Goal: Task Accomplishment & Management: Complete application form

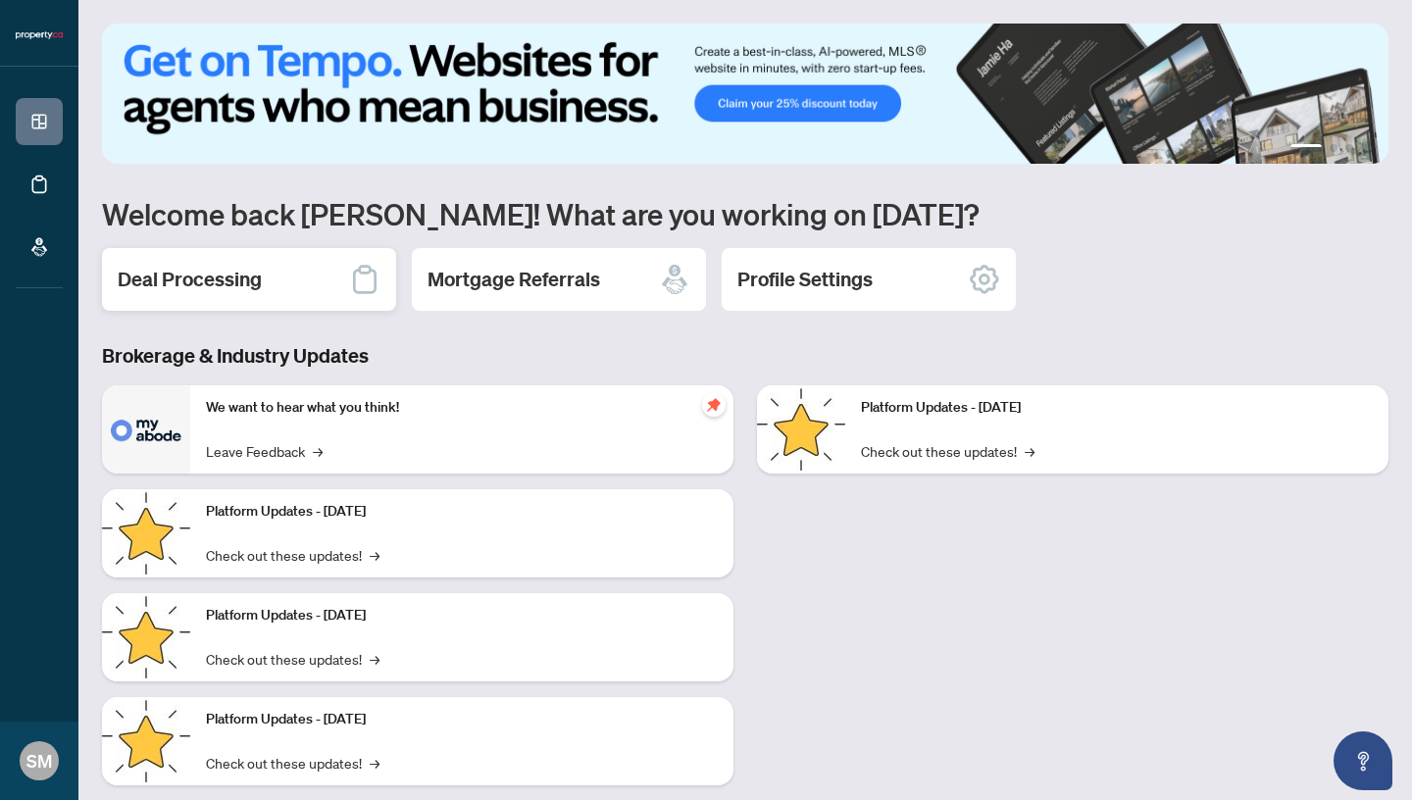
click at [327, 287] on div "Deal Processing" at bounding box center [249, 279] width 294 height 63
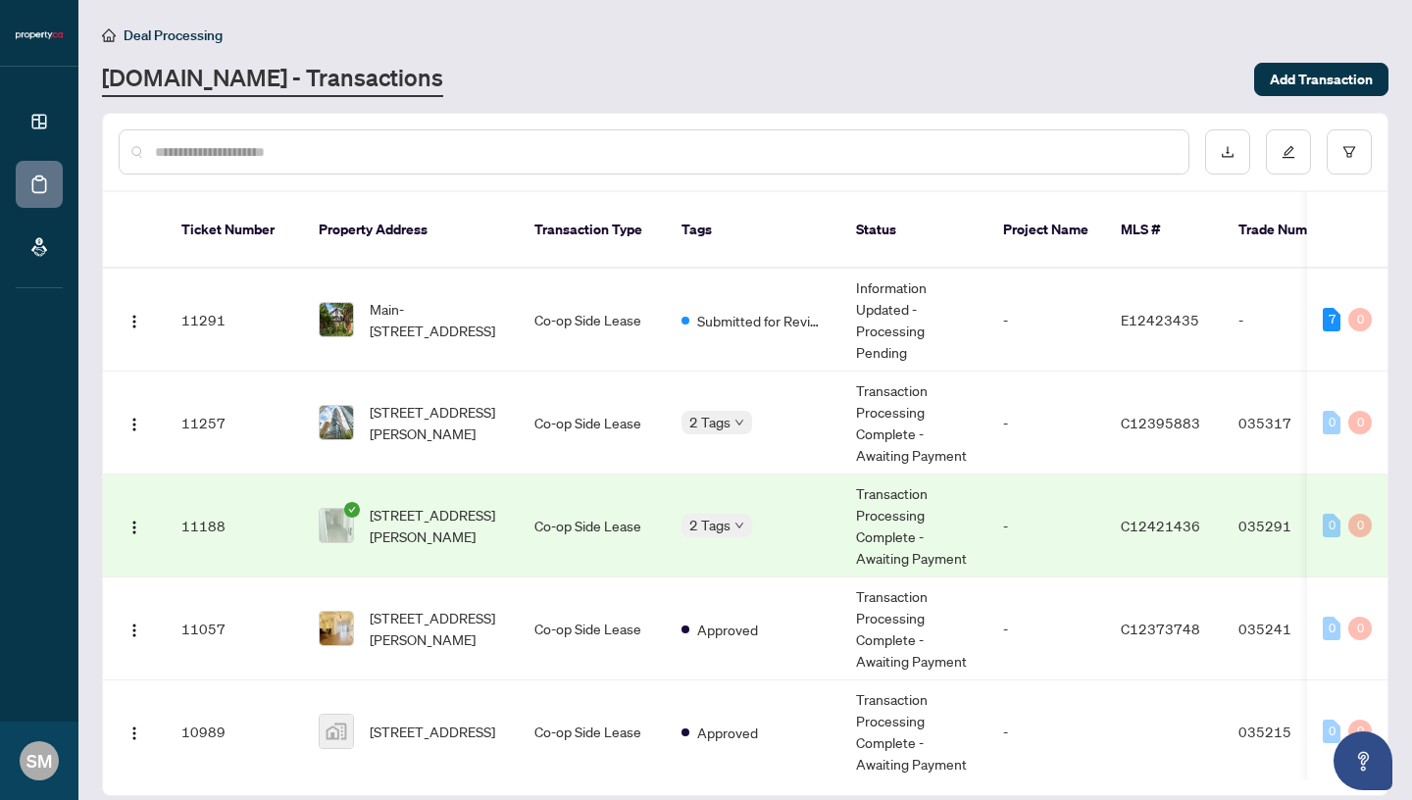
scroll to position [509, 0]
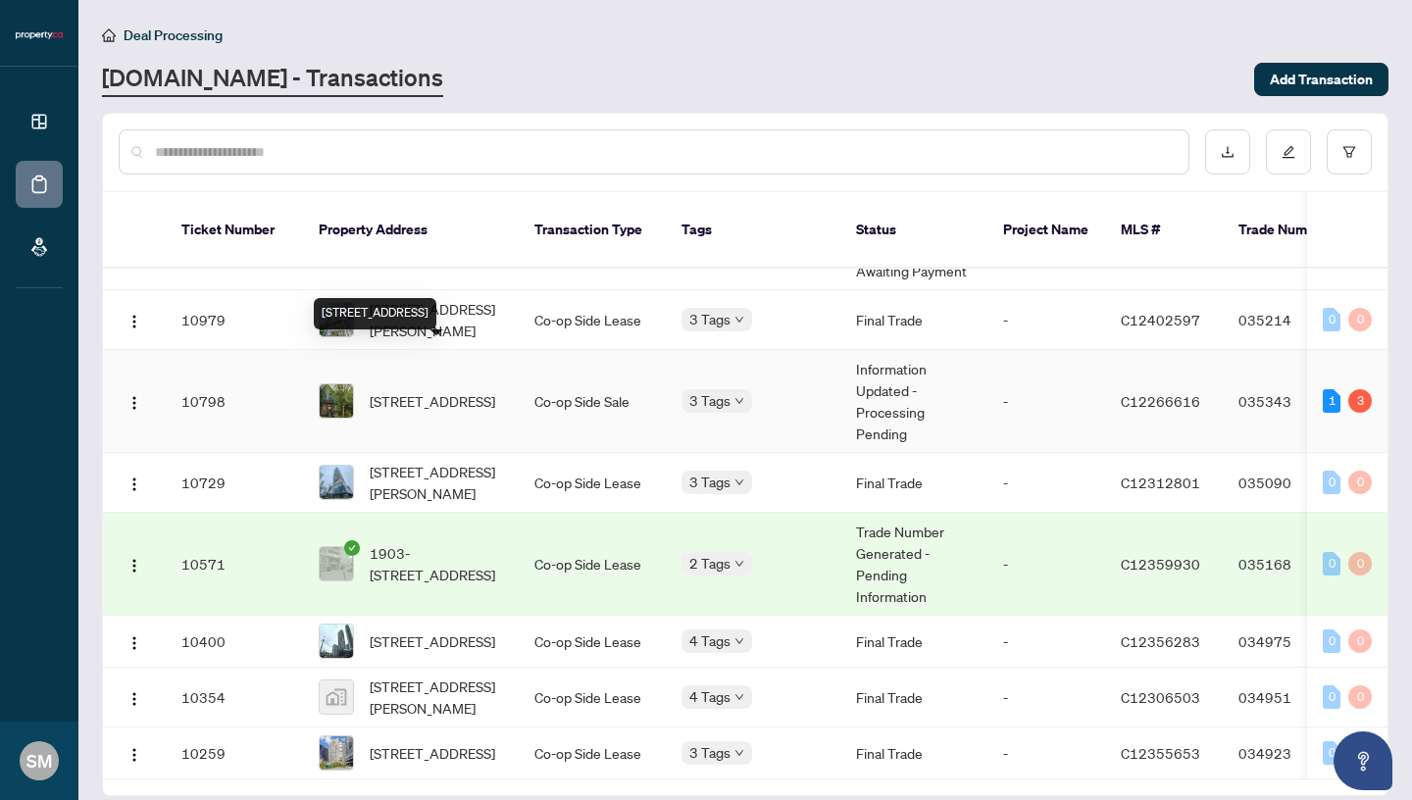
click at [423, 390] on span "[STREET_ADDRESS]" at bounding box center [432, 401] width 125 height 22
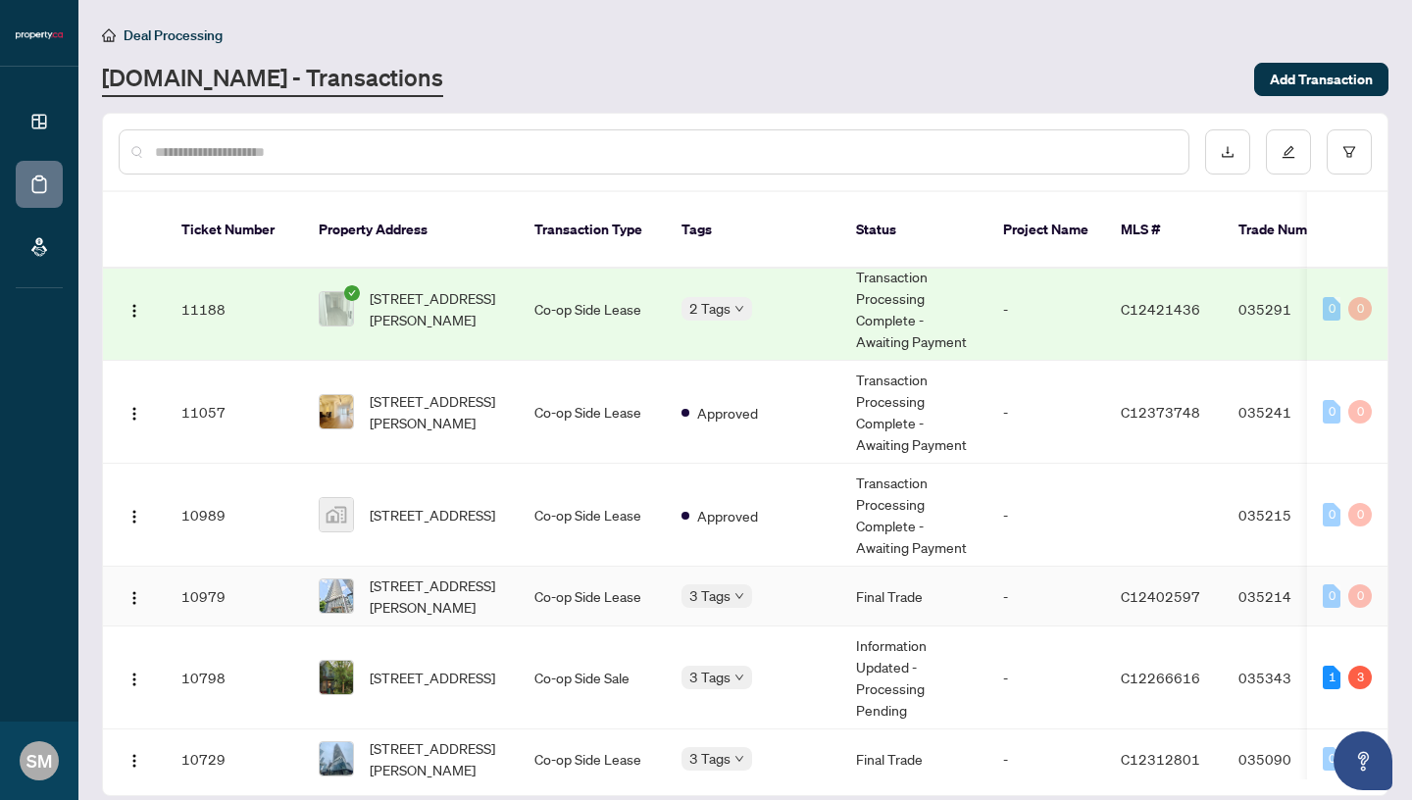
scroll to position [255, 0]
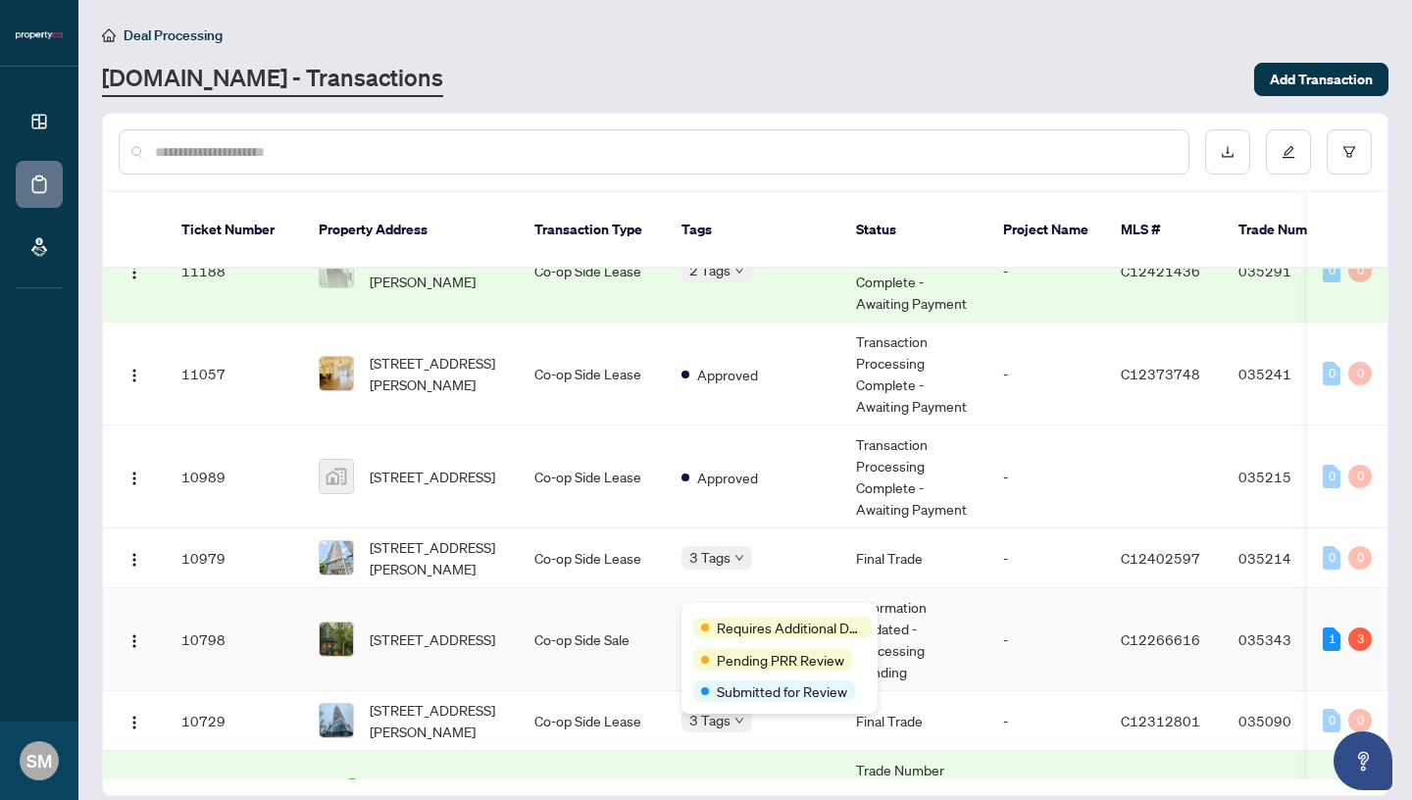
click at [713, 620] on div "Requires Additional Docs" at bounding box center [782, 628] width 178 height 22
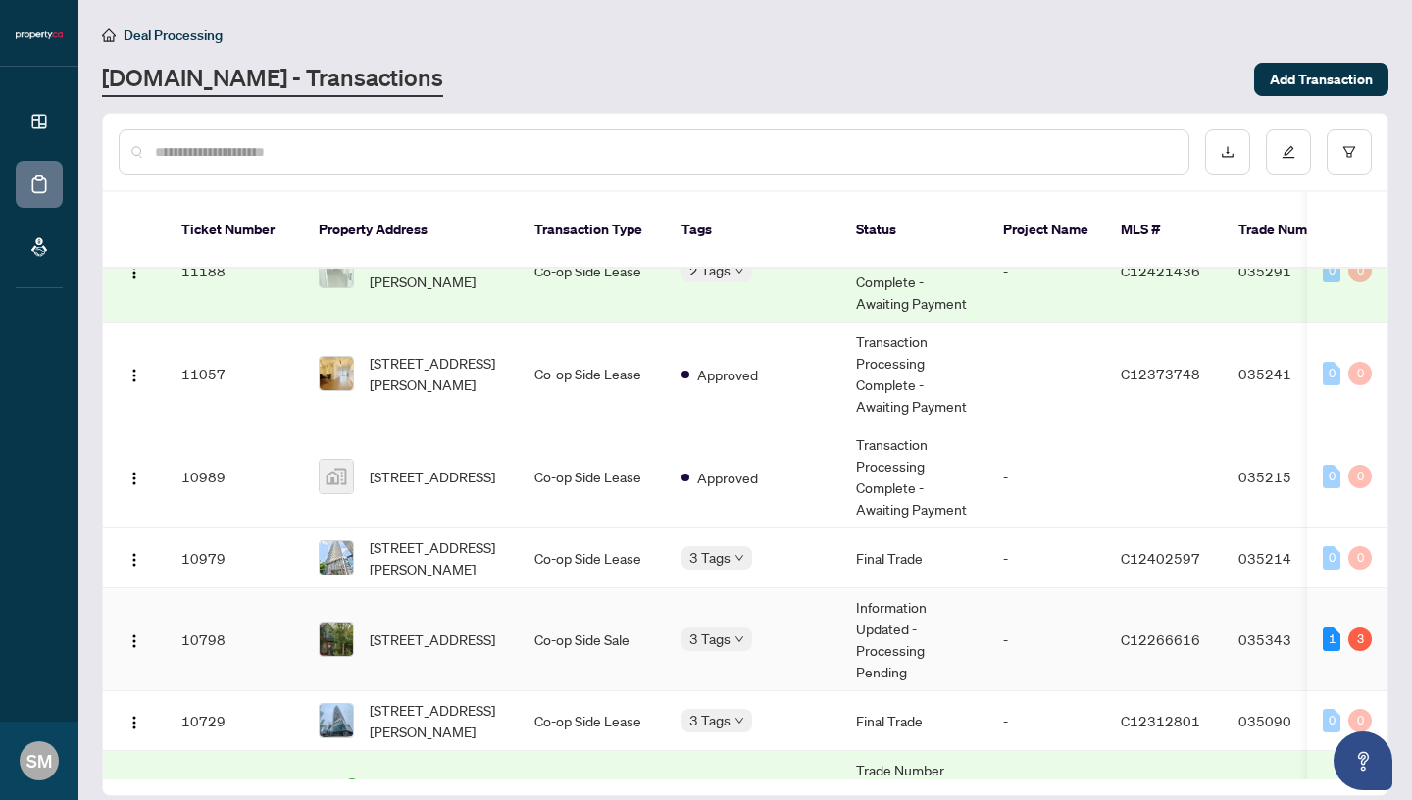
click at [458, 628] on span "[STREET_ADDRESS]" at bounding box center [432, 639] width 125 height 22
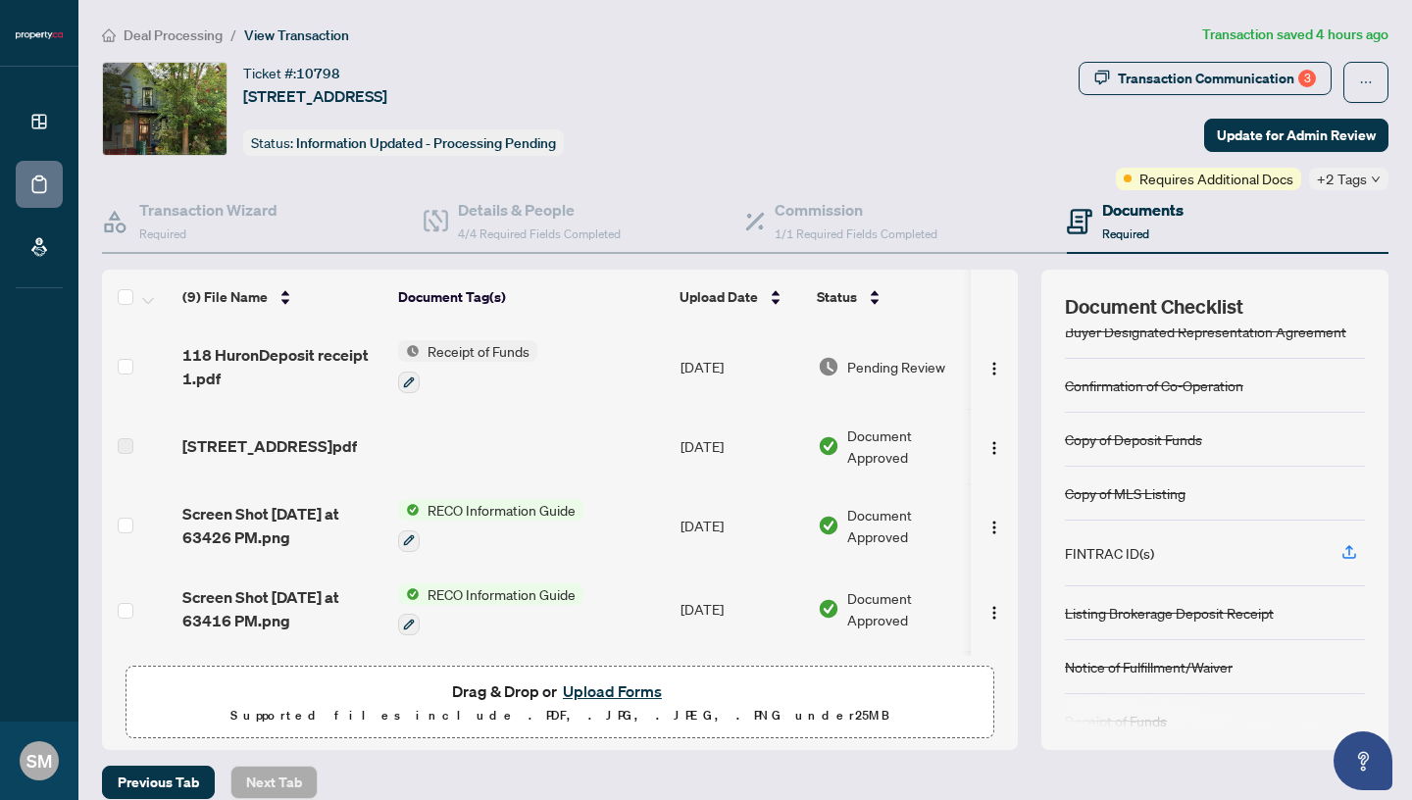
scroll to position [103, 0]
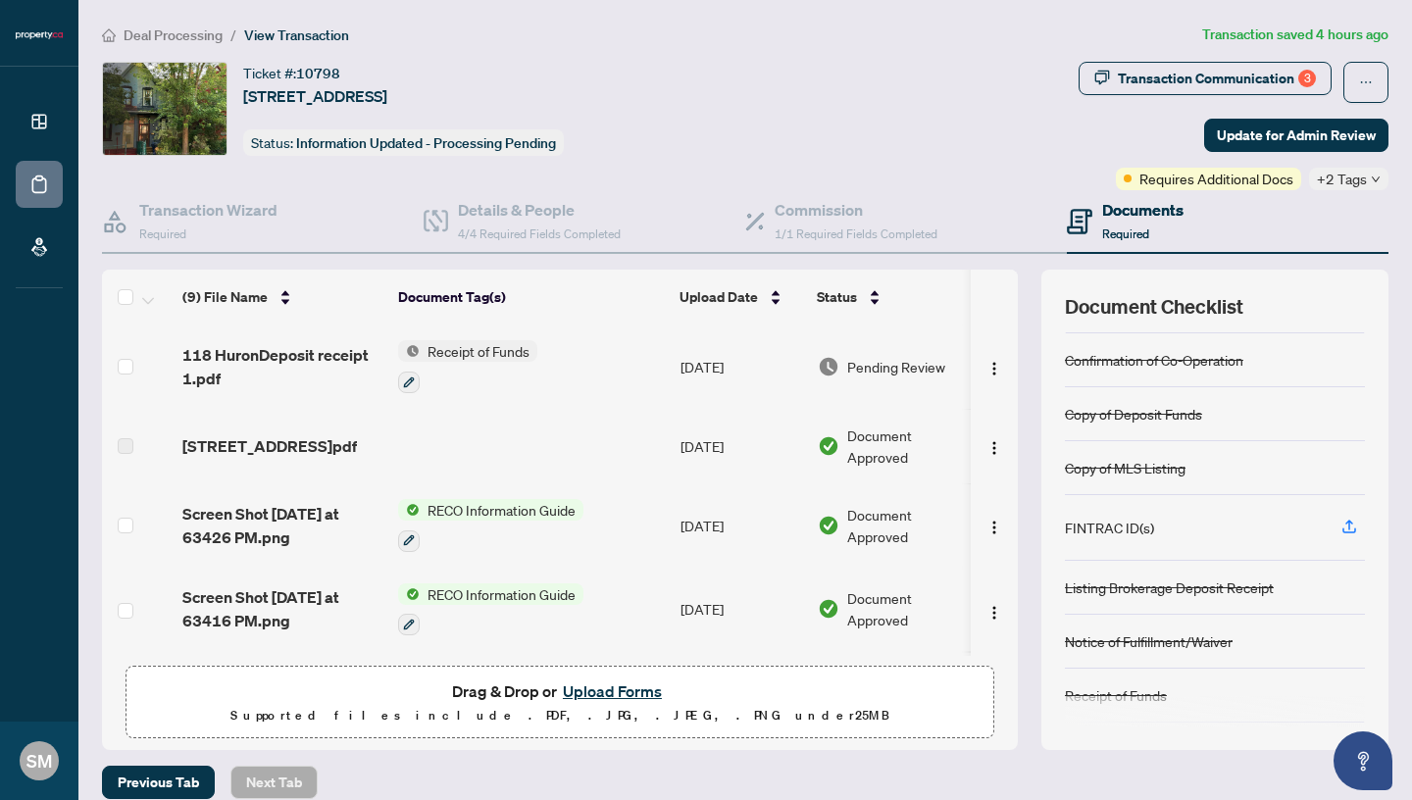
click at [1118, 530] on div "FINTRAC ID(s)" at bounding box center [1109, 528] width 89 height 22
click at [1342, 528] on icon "button" at bounding box center [1349, 527] width 18 height 18
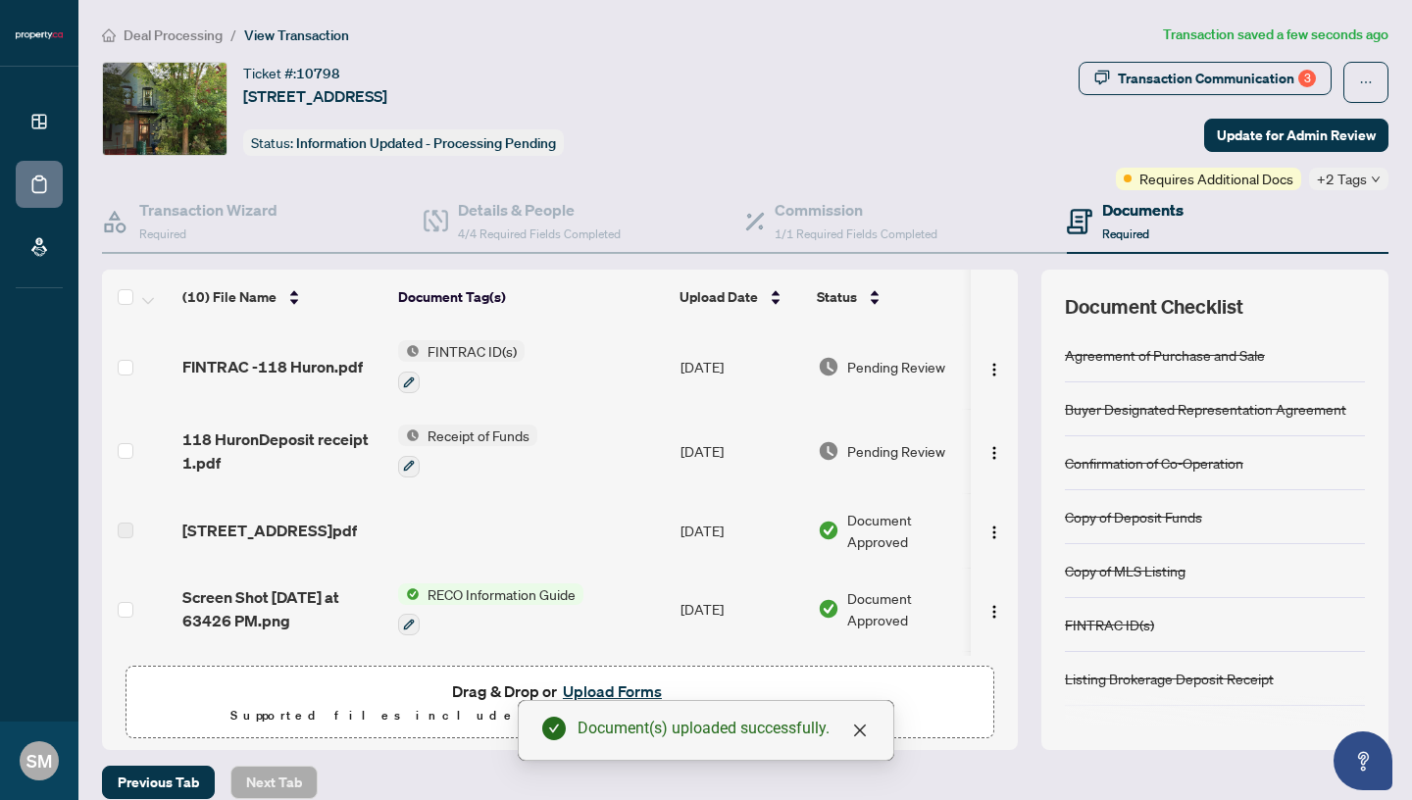
click at [607, 690] on button "Upload Forms" at bounding box center [612, 690] width 111 height 25
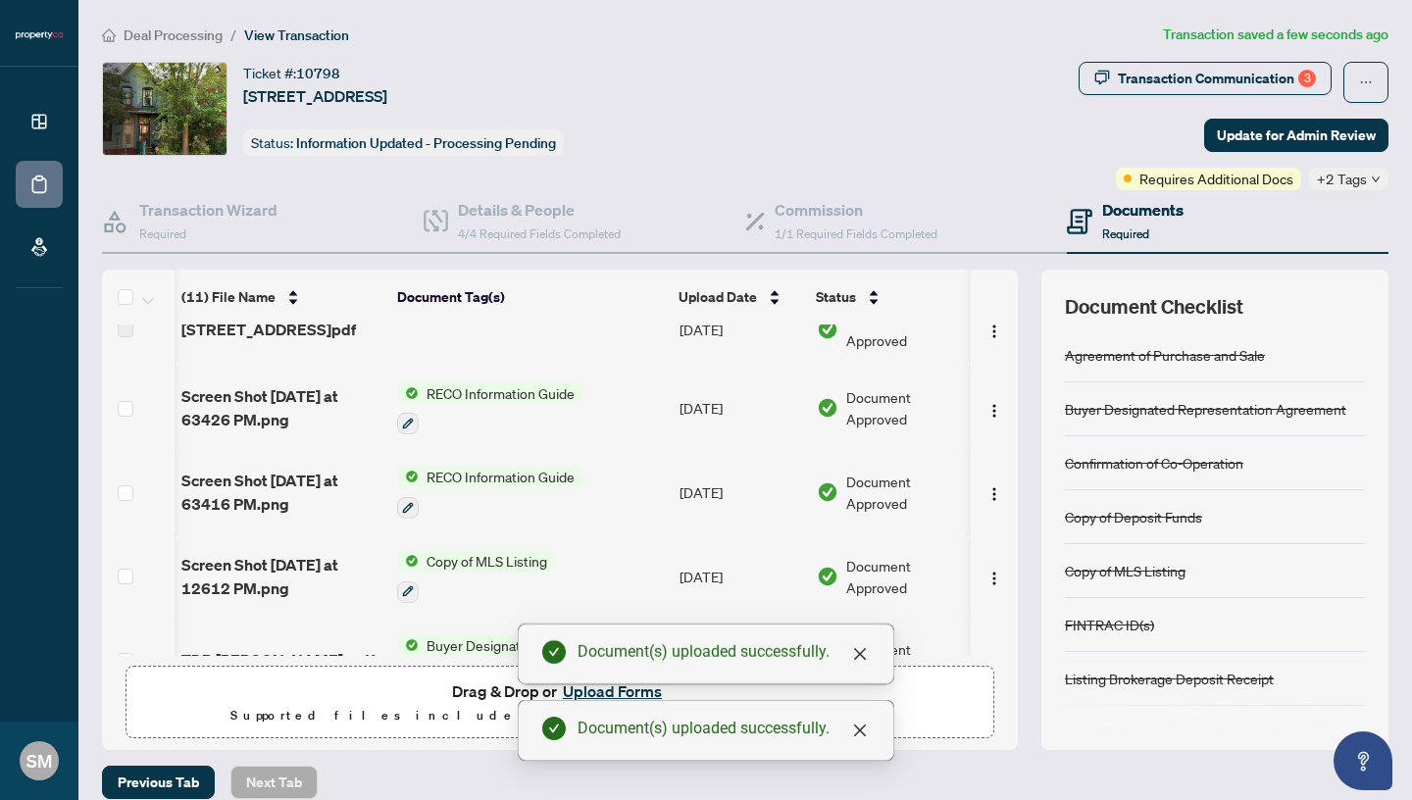
scroll to position [288, 1]
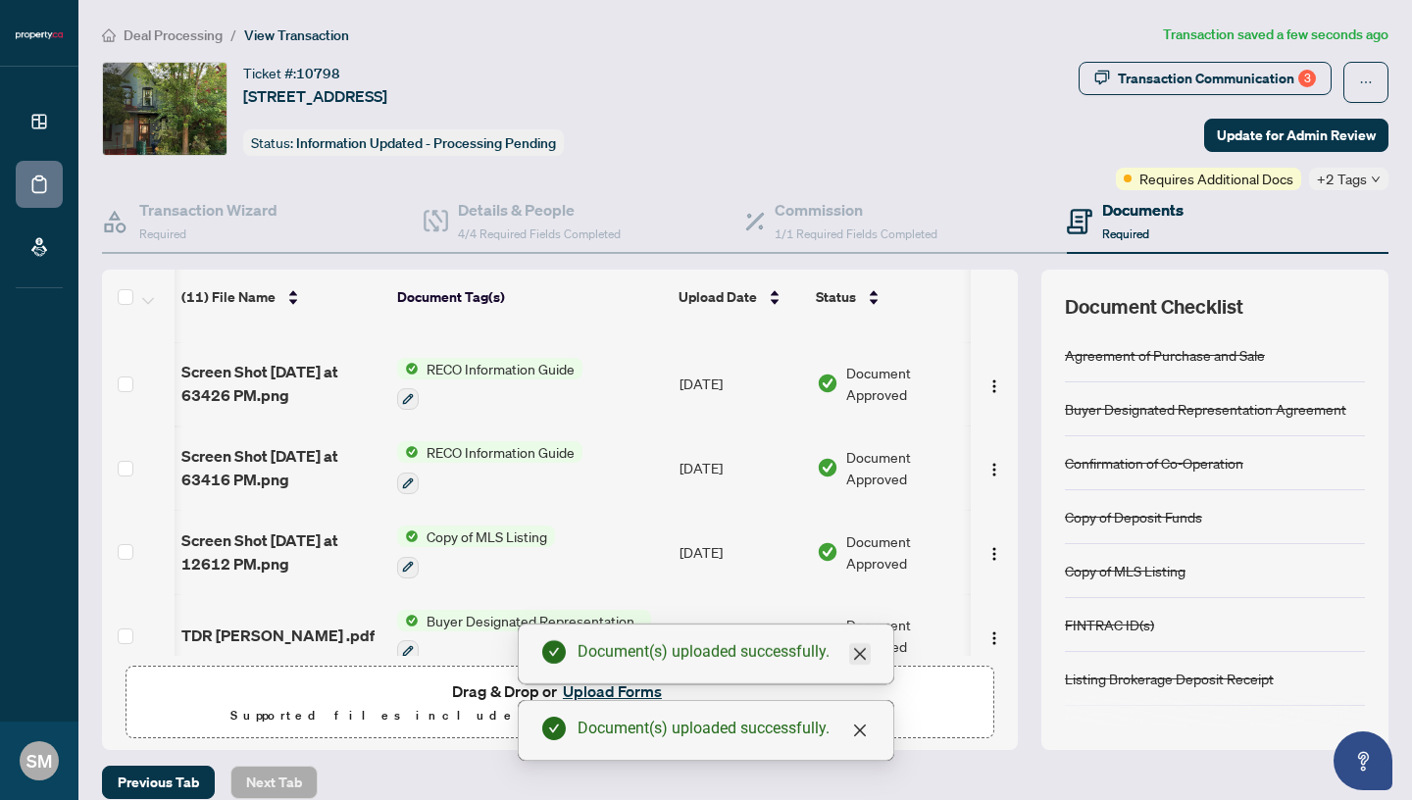
click at [862, 655] on icon "close" at bounding box center [860, 654] width 12 height 12
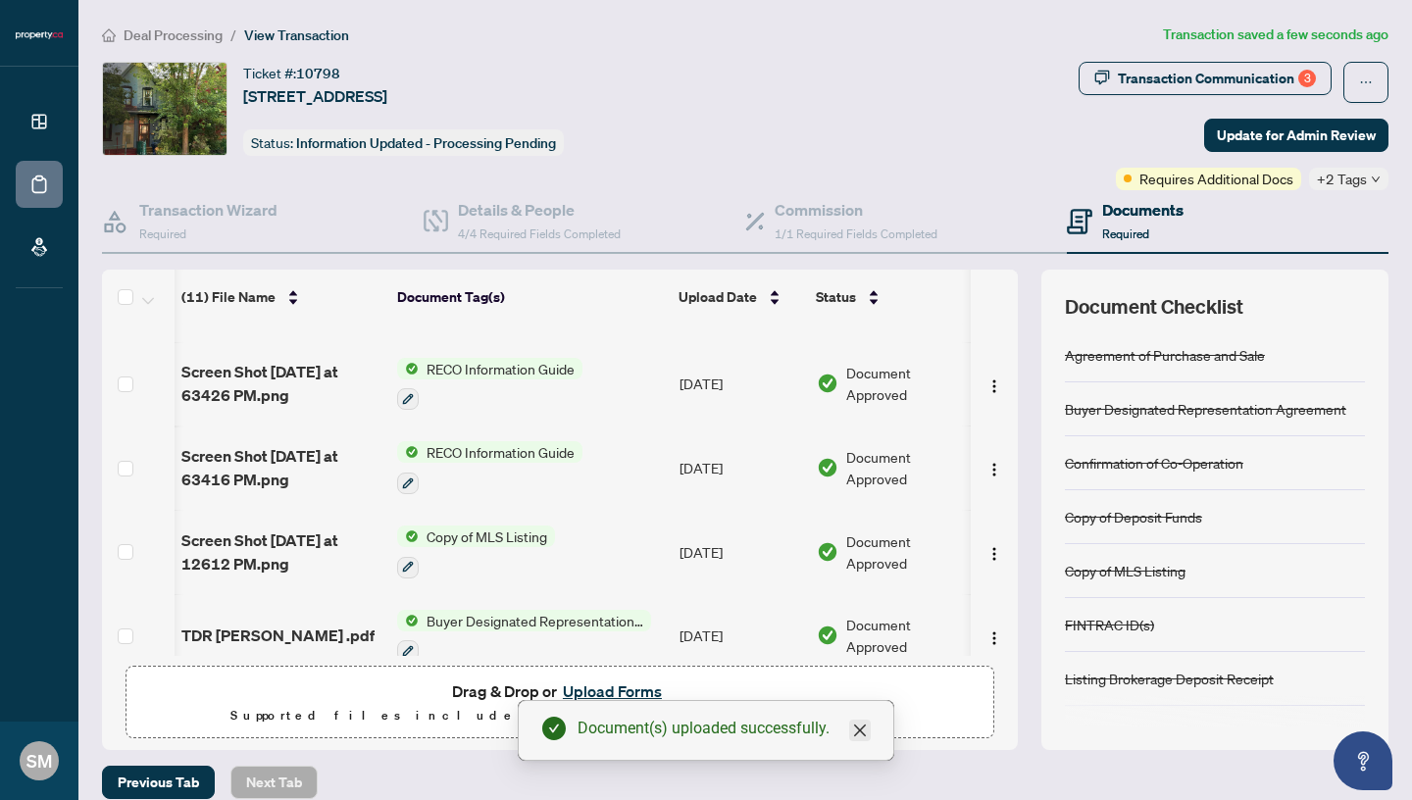
click at [861, 735] on icon "close" at bounding box center [860, 730] width 16 height 16
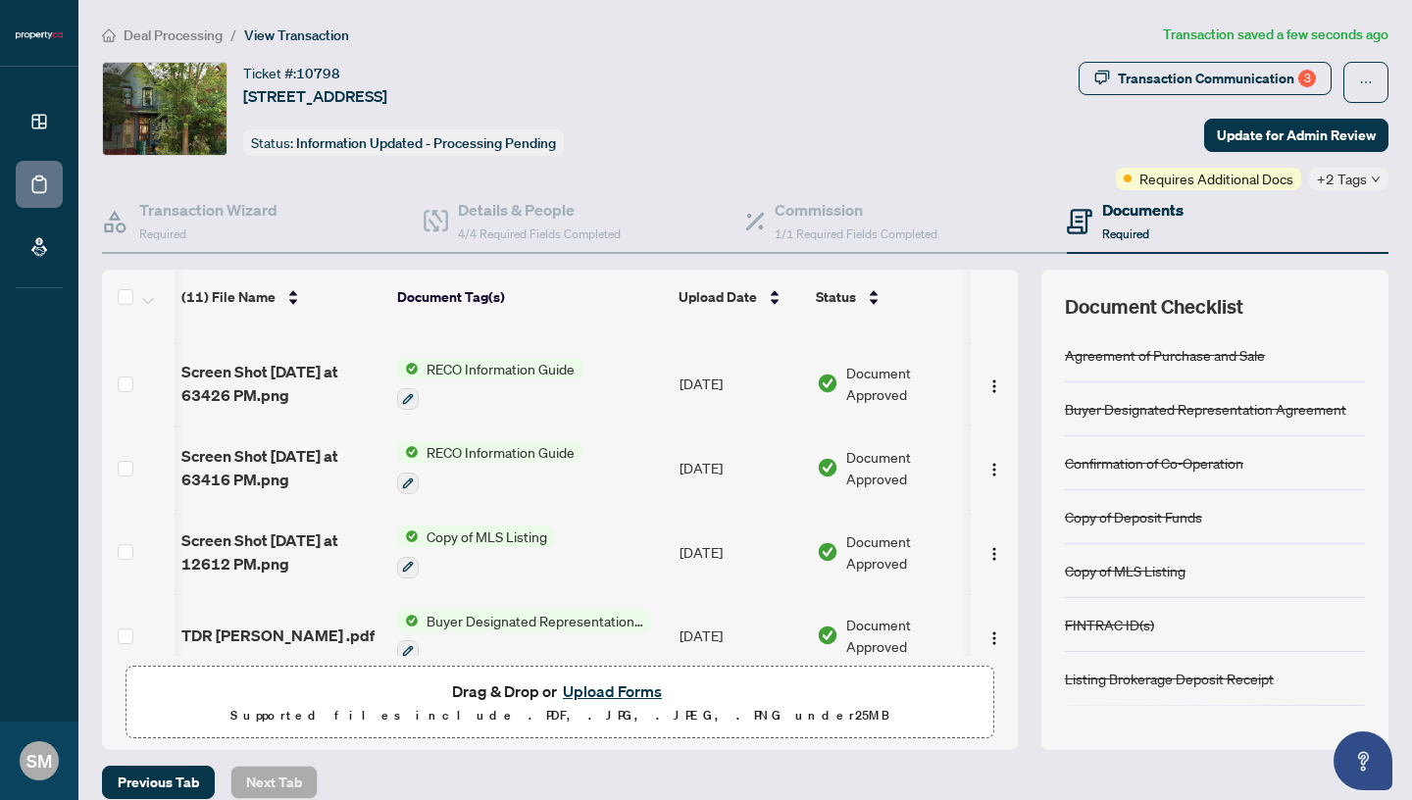
click at [597, 697] on button "Upload Forms" at bounding box center [612, 690] width 111 height 25
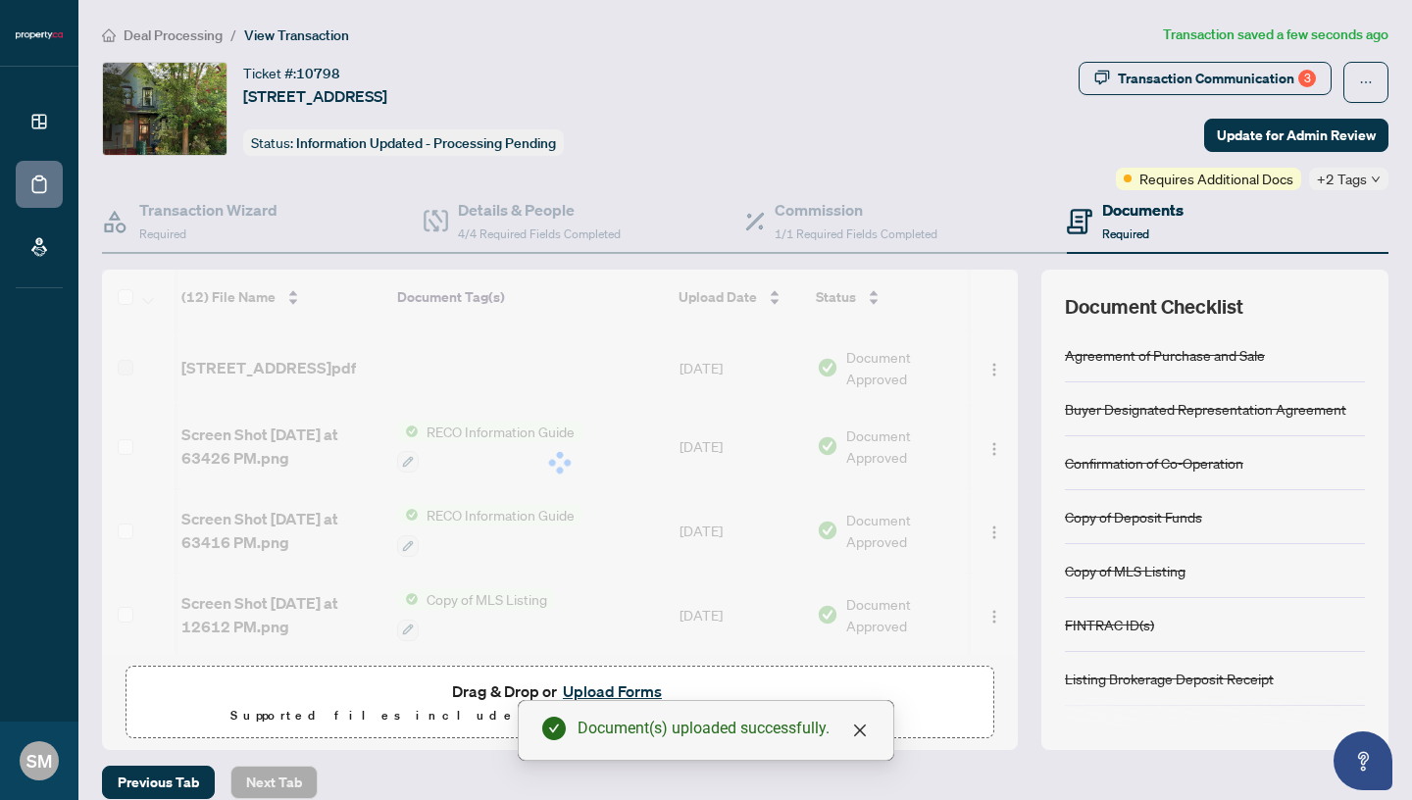
scroll to position [351, 1]
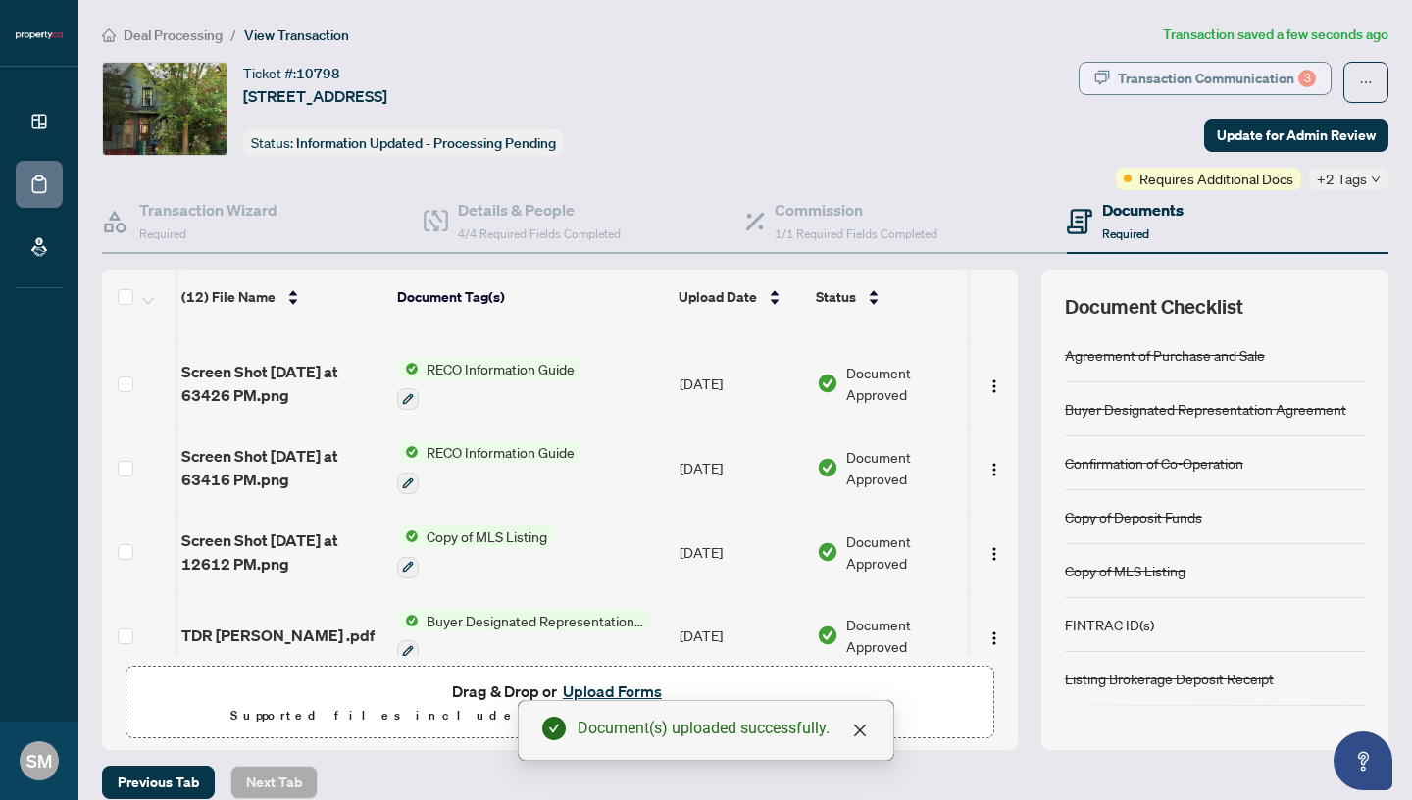
click at [1282, 79] on div "Transaction Communication 3" at bounding box center [1216, 78] width 198 height 31
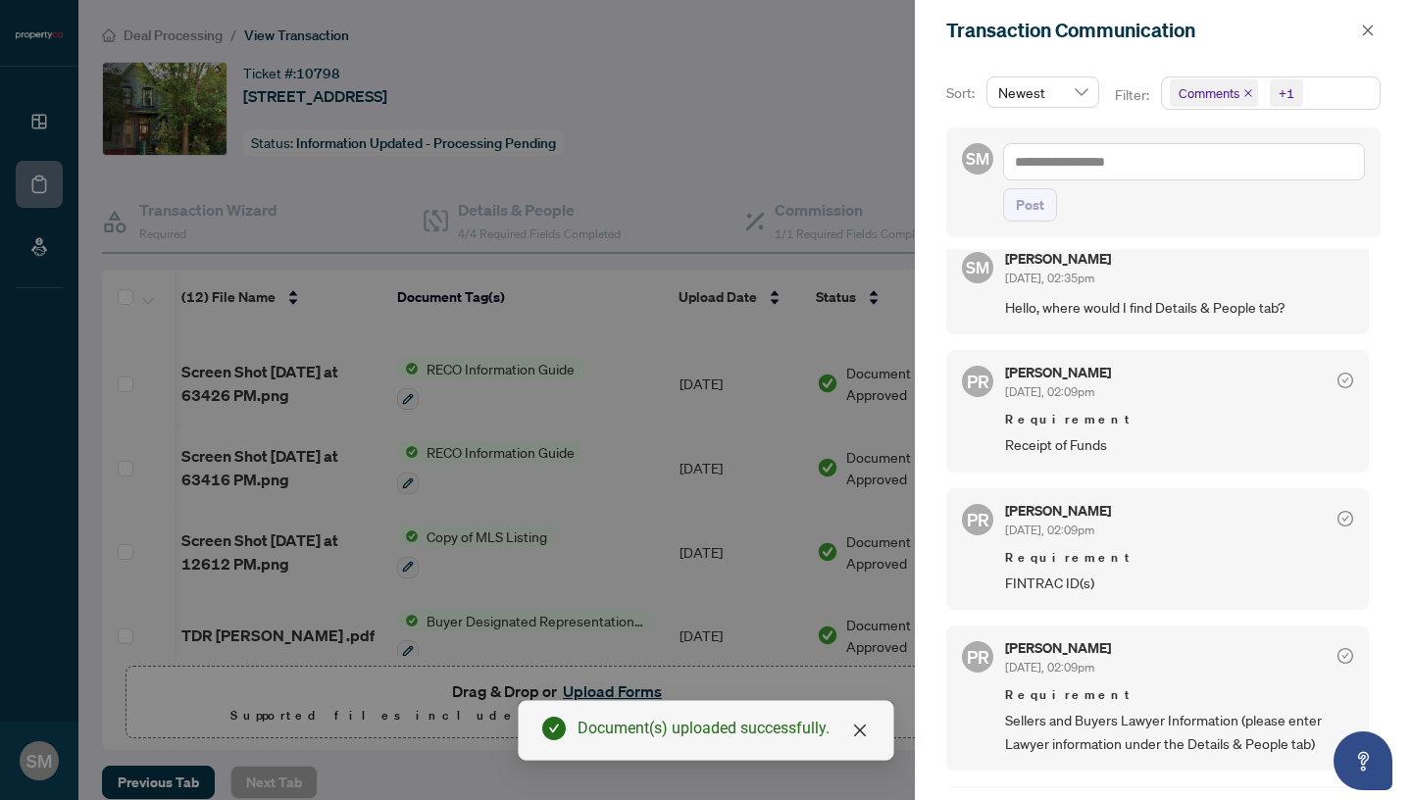
scroll to position [0, 0]
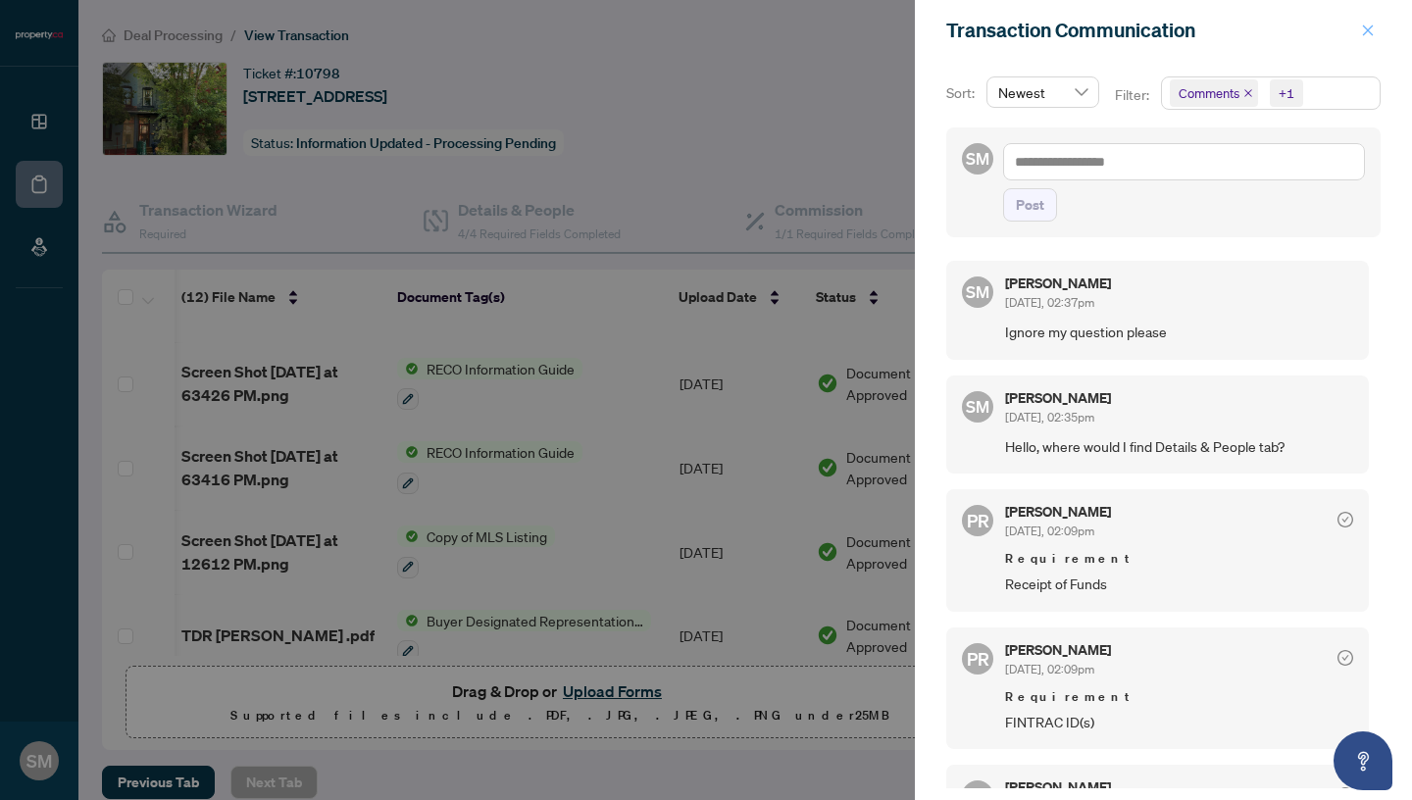
click at [1375, 33] on button "button" at bounding box center [1367, 31] width 25 height 24
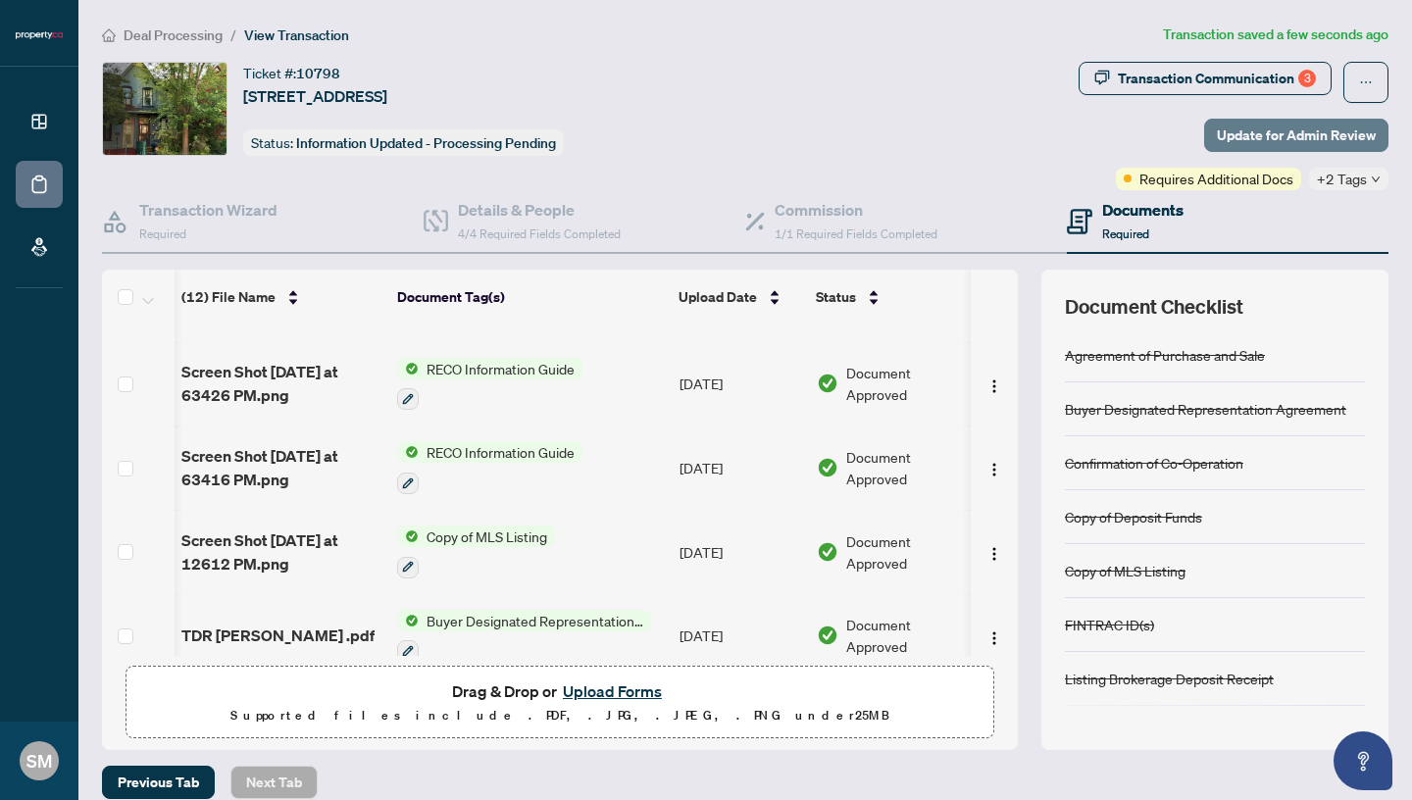
click at [1264, 132] on span "Update for Admin Review" at bounding box center [1295, 135] width 159 height 31
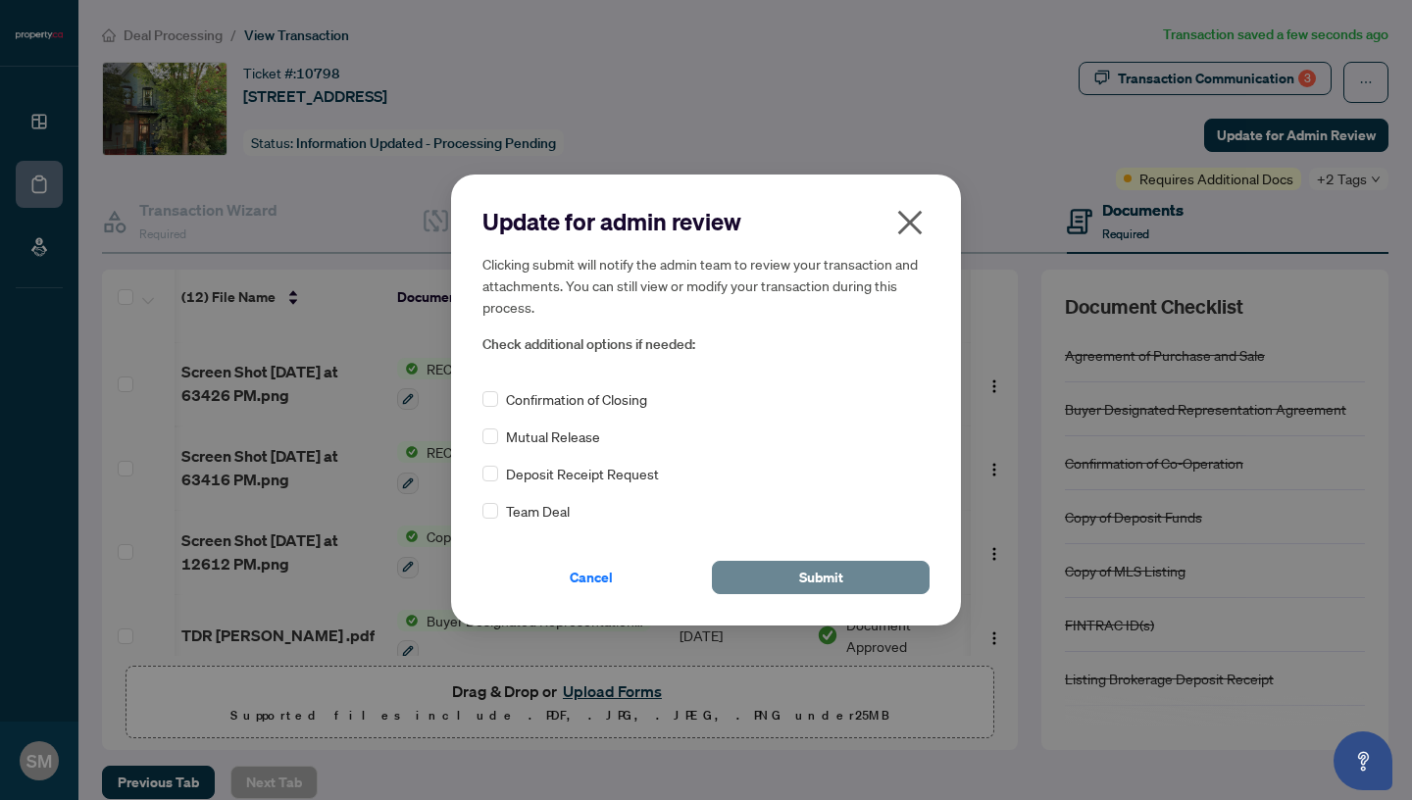
click at [836, 583] on span "Submit" at bounding box center [821, 577] width 44 height 31
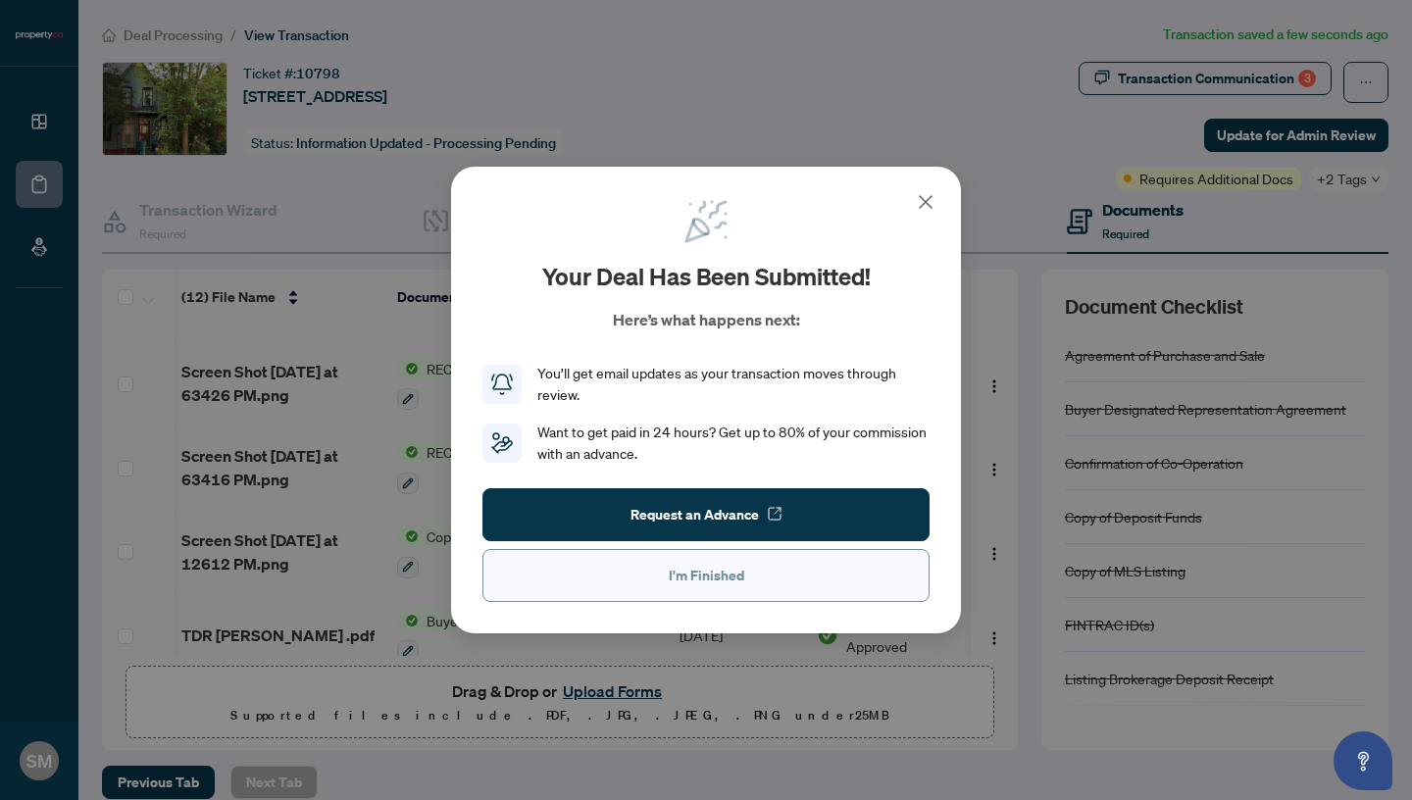
click at [670, 587] on span "I'm Finished" at bounding box center [706, 575] width 75 height 31
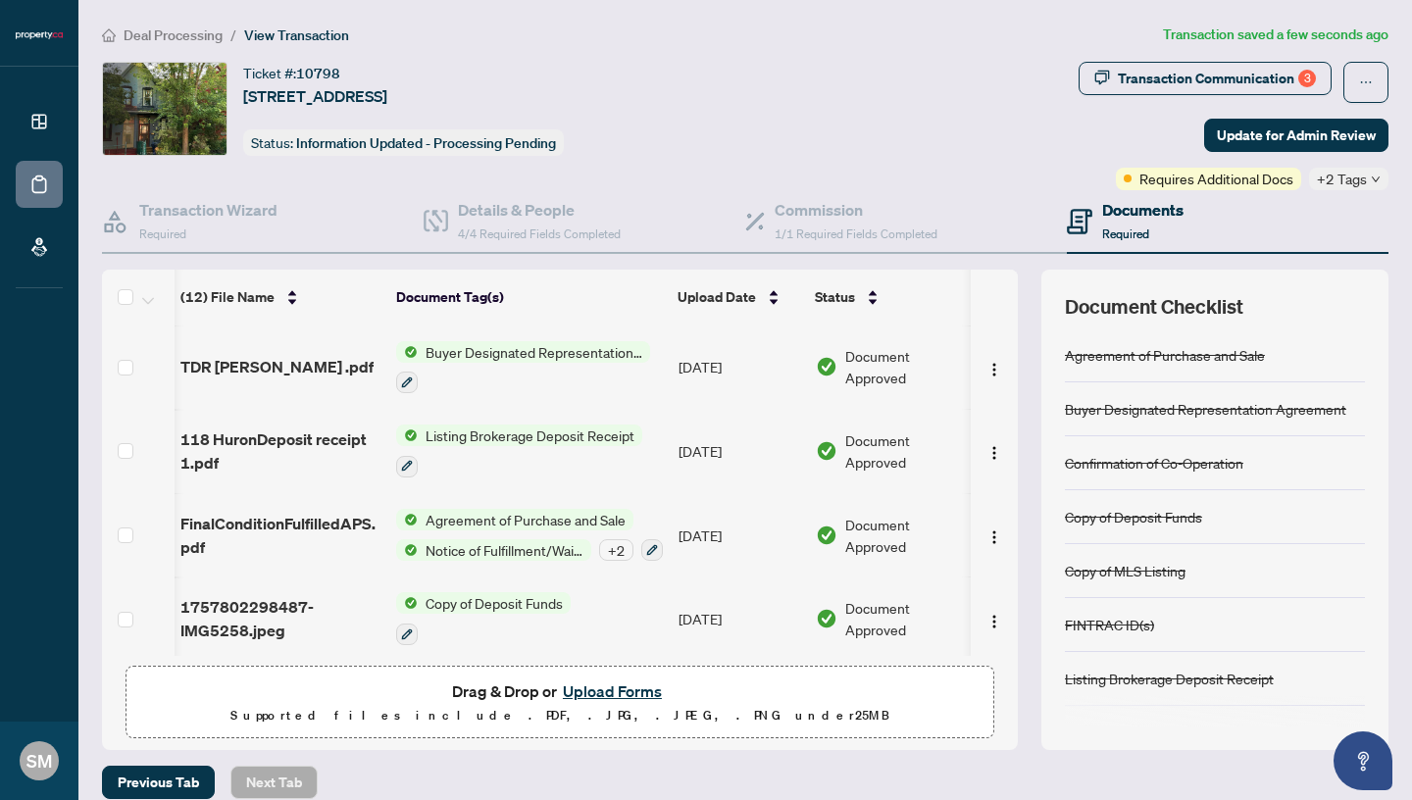
scroll to position [22, 0]
